Goal: Register for event/course

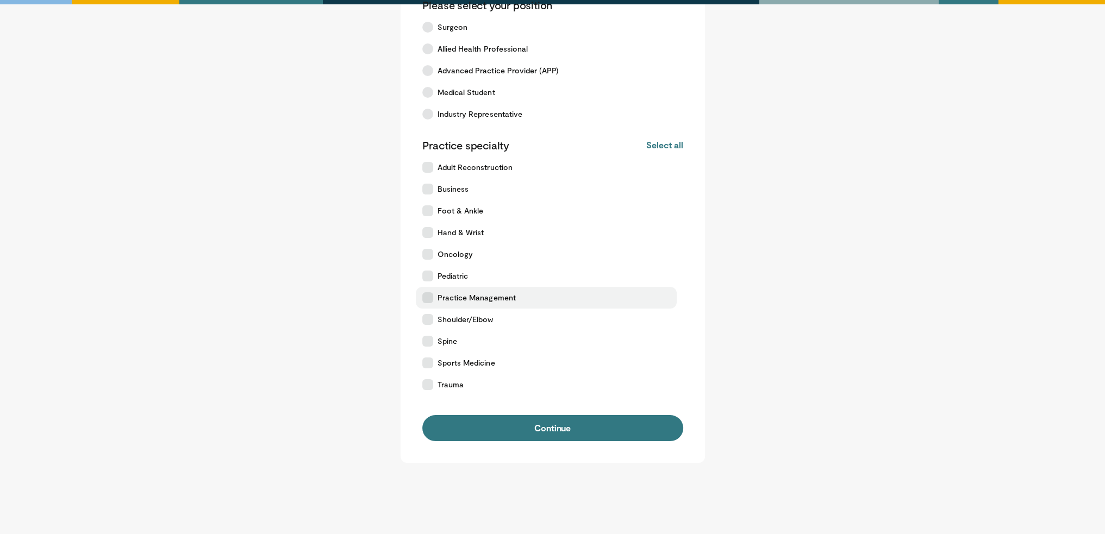
scroll to position [109, 0]
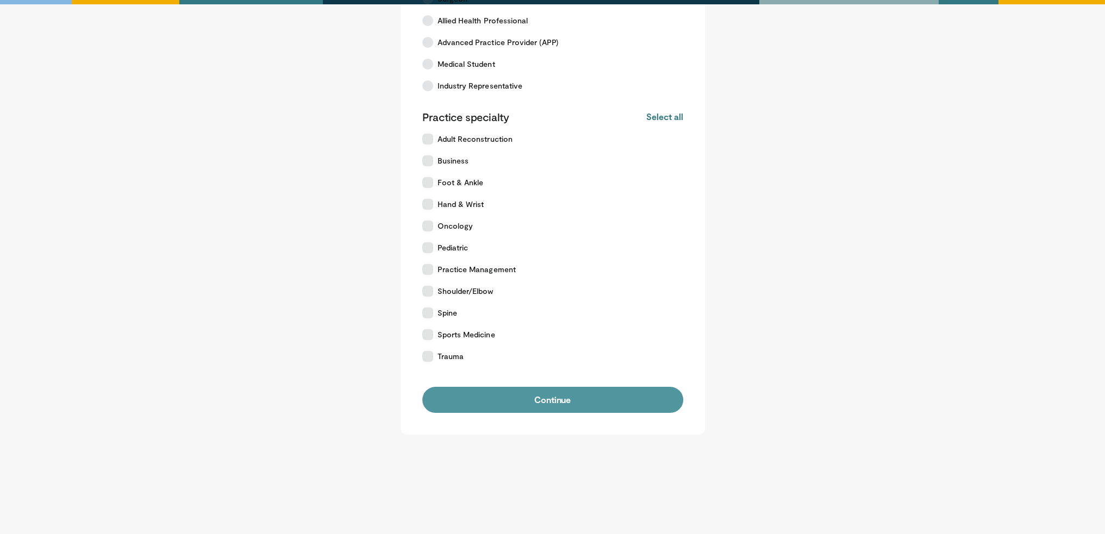
click at [528, 393] on button "Continue" at bounding box center [552, 400] width 261 height 26
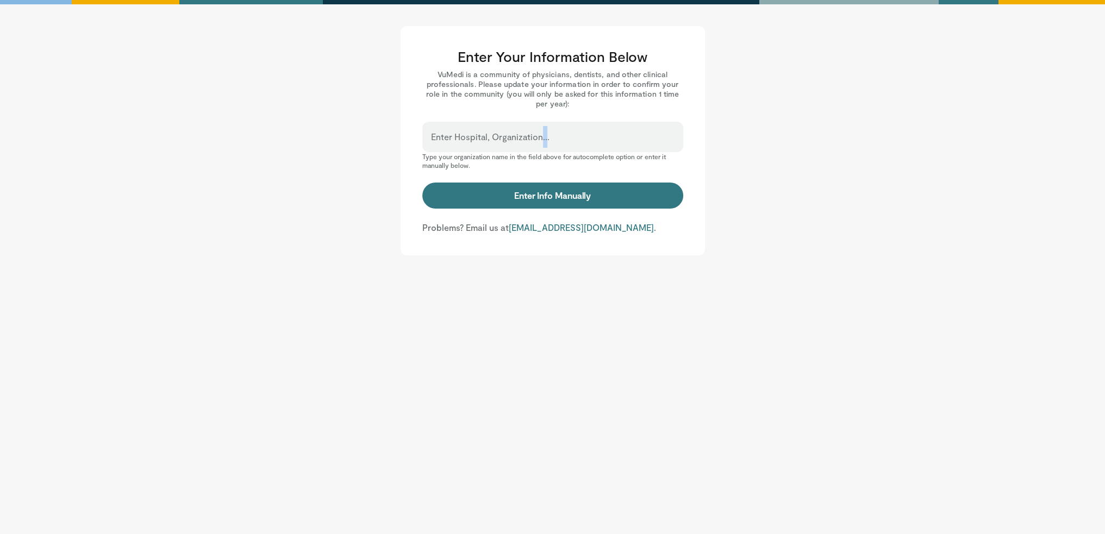
click at [534, 130] on div "Enter Hospital, Organization..." at bounding box center [552, 137] width 261 height 30
click at [528, 132] on label "Enter Hospital, Organization..." at bounding box center [490, 137] width 118 height 22
click at [528, 136] on input "Enter Hospital, Organization..." at bounding box center [552, 142] width 243 height 12
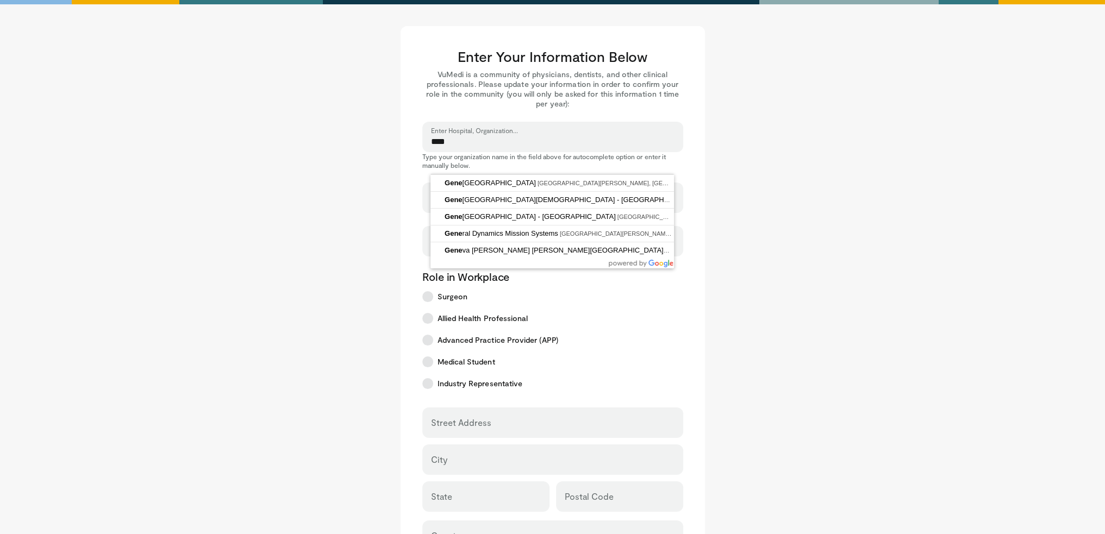
type input "****"
